Goal: Consume media (video, audio)

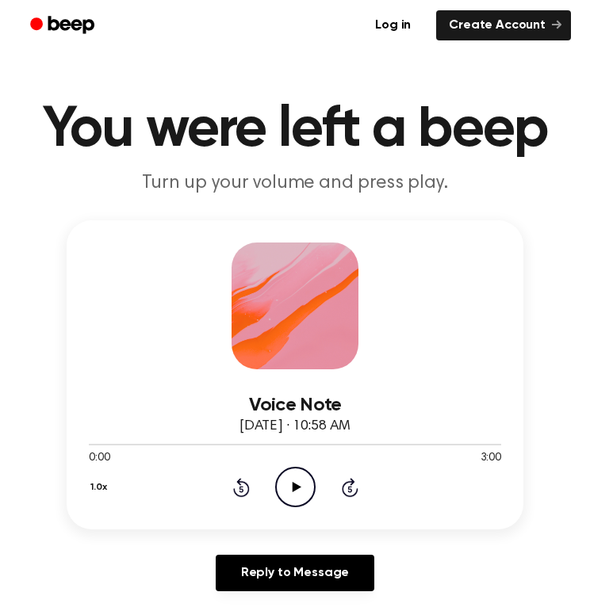
click at [299, 484] on icon "Play Audio" at bounding box center [295, 487] width 40 height 40
click at [292, 490] on icon at bounding box center [295, 487] width 7 height 10
click at [289, 493] on icon "Play Audio" at bounding box center [295, 487] width 40 height 40
click at [308, 477] on icon "Pause Audio" at bounding box center [295, 487] width 40 height 40
click at [308, 477] on icon "Play Audio" at bounding box center [295, 487] width 40 height 40
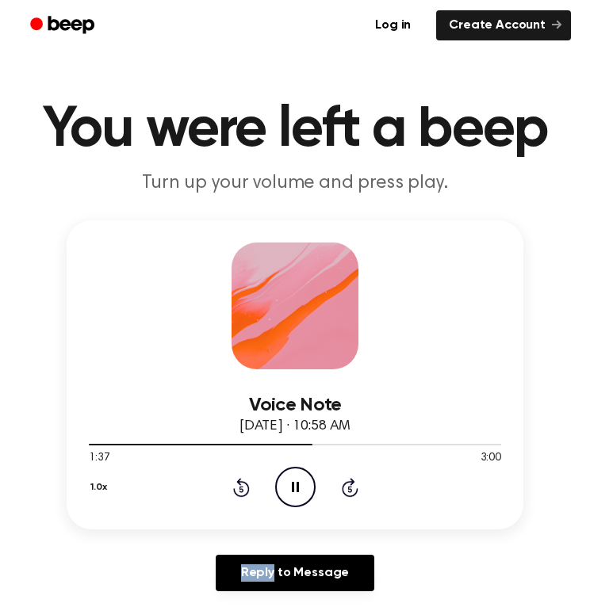
click at [295, 488] on icon "Pause Audio" at bounding box center [295, 487] width 40 height 40
click at [285, 486] on icon "Play Audio" at bounding box center [295, 487] width 40 height 40
click at [292, 484] on icon "Play Audio" at bounding box center [295, 487] width 40 height 40
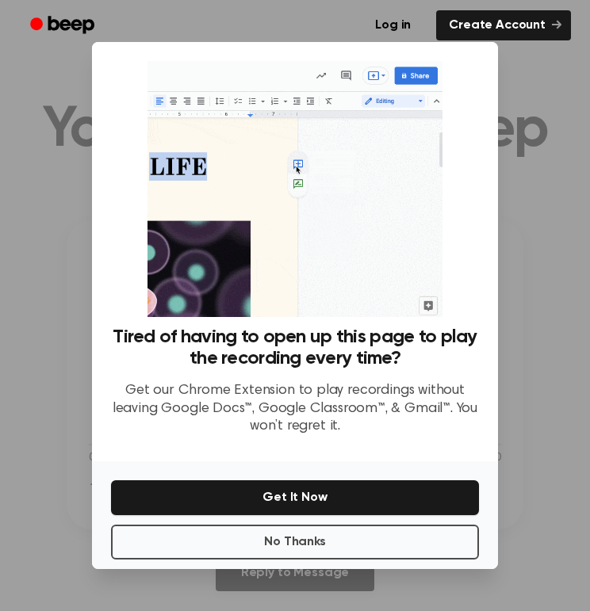
click at [291, 502] on button "Get It Now" at bounding box center [295, 497] width 368 height 35
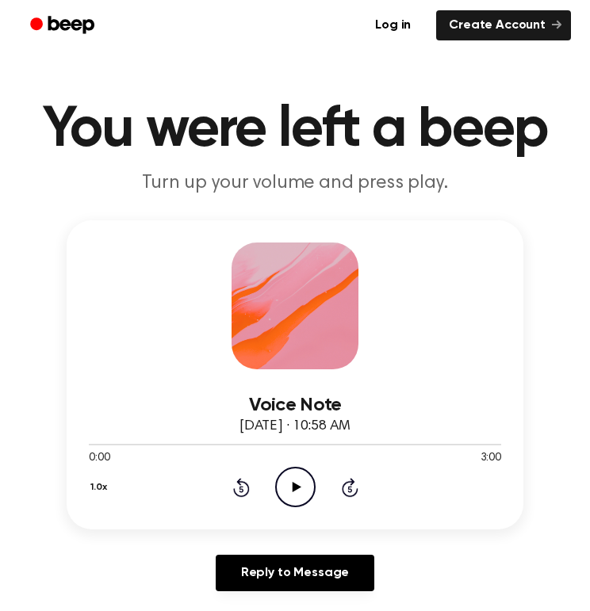
click at [295, 488] on icon at bounding box center [296, 487] width 9 height 10
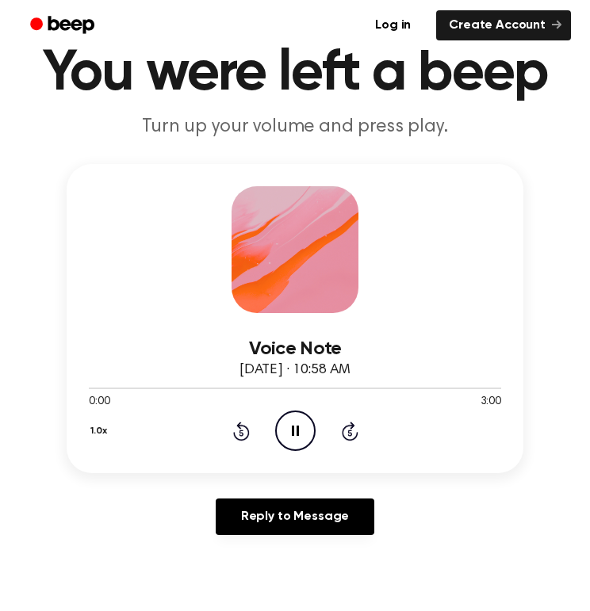
scroll to position [95, 0]
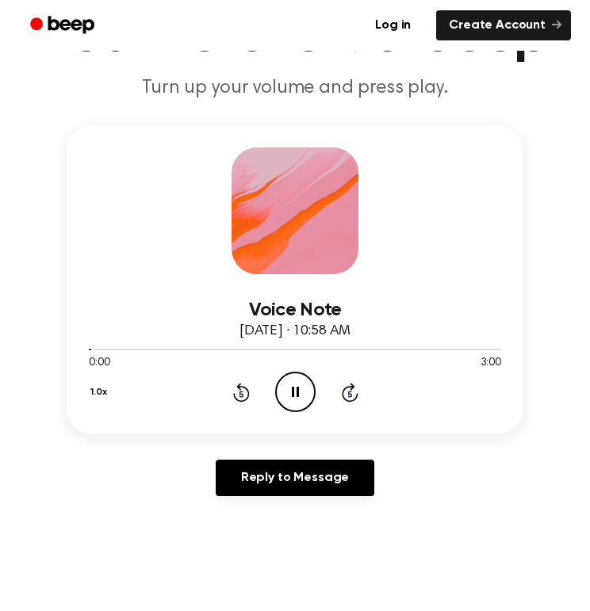
click at [343, 398] on icon at bounding box center [350, 392] width 17 height 19
click at [348, 394] on icon "Skip 5 seconds" at bounding box center [349, 392] width 17 height 21
click at [239, 405] on div "1.0x Rewind 5 seconds Pause Audio Skip 5 seconds" at bounding box center [295, 392] width 412 height 40
click at [239, 402] on icon at bounding box center [241, 392] width 17 height 19
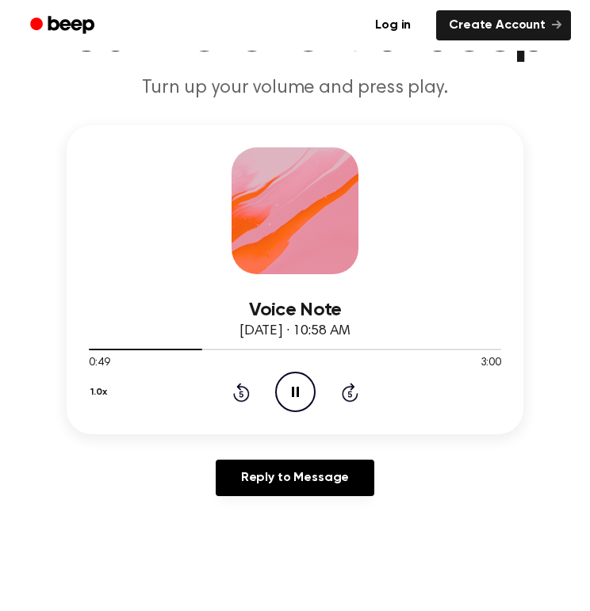
click at [238, 394] on icon "Rewind 5 seconds" at bounding box center [240, 392] width 17 height 21
click at [239, 385] on icon "Rewind 5 seconds" at bounding box center [240, 392] width 17 height 21
